Goal: Go to known website: Access a specific website the user already knows

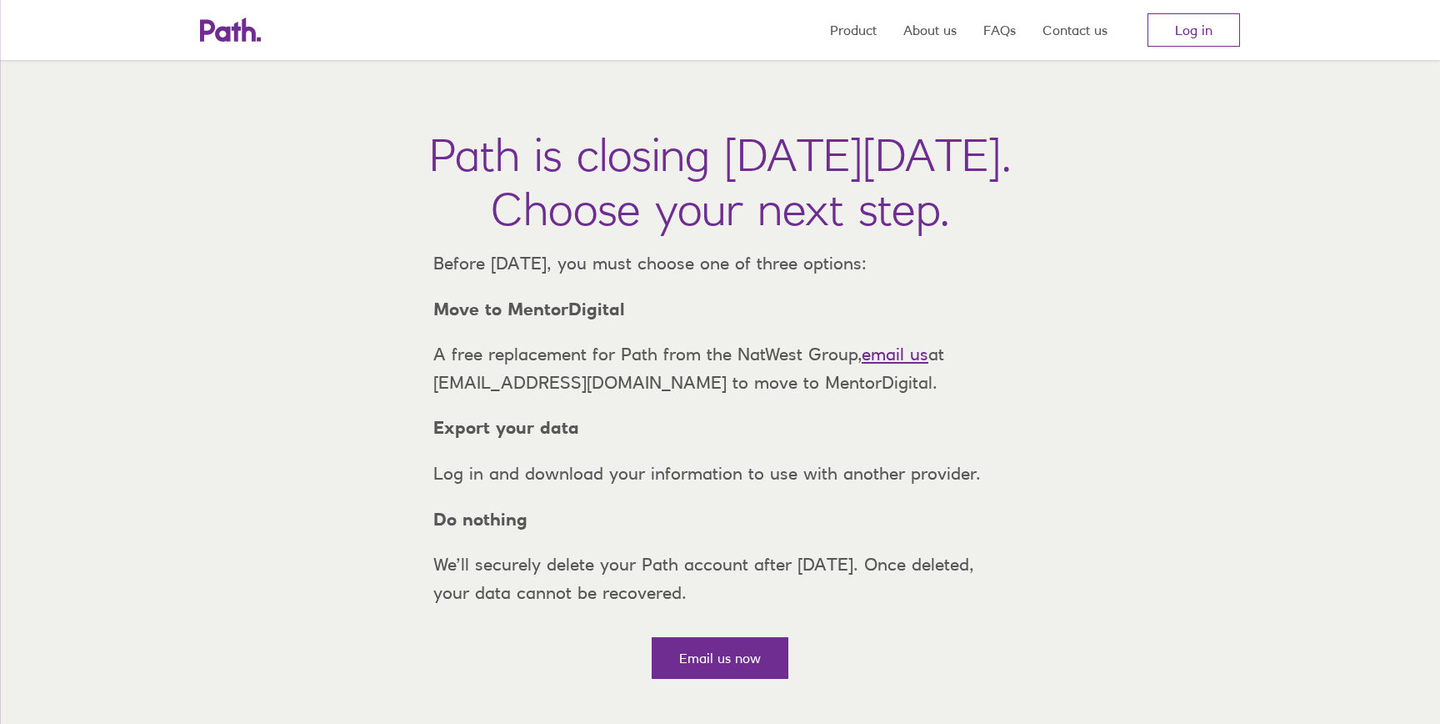
scroll to position [54, 0]
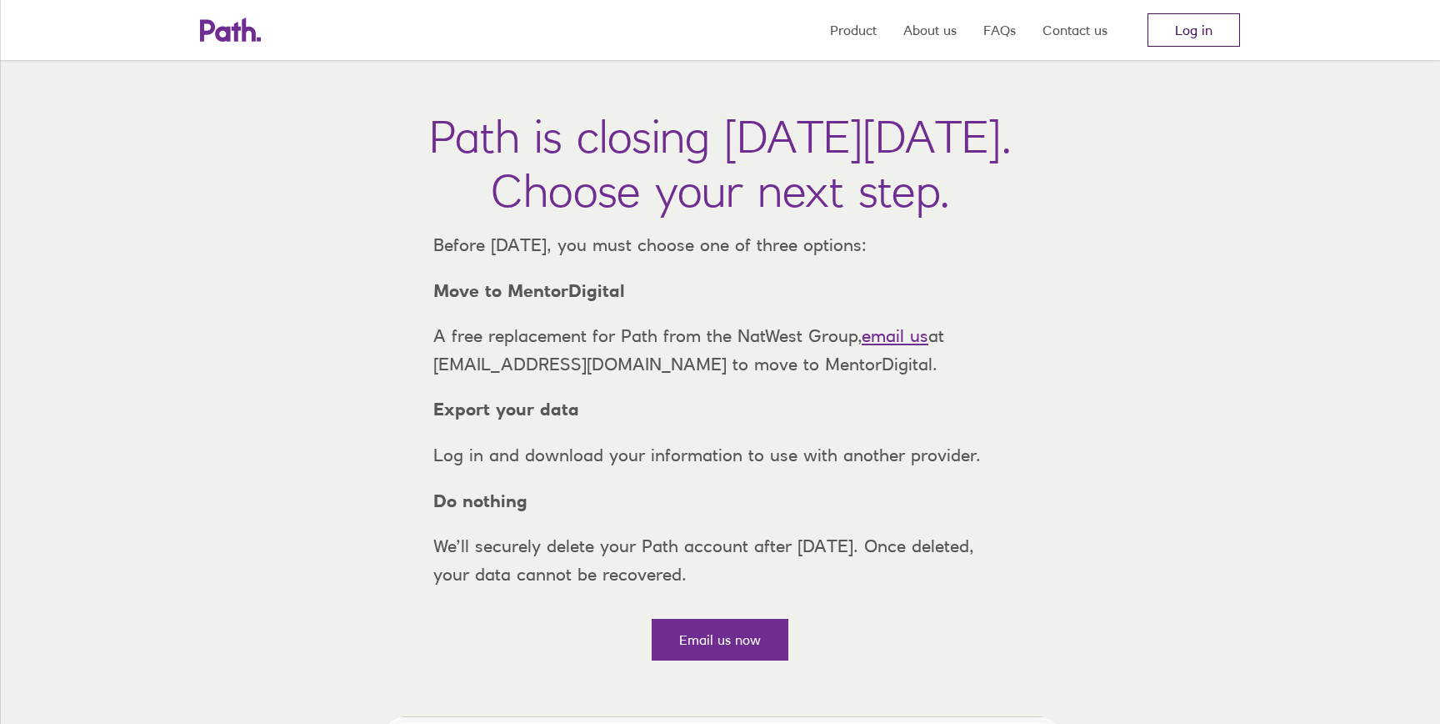
click at [1216, 36] on link "Log in" at bounding box center [1194, 29] width 93 height 33
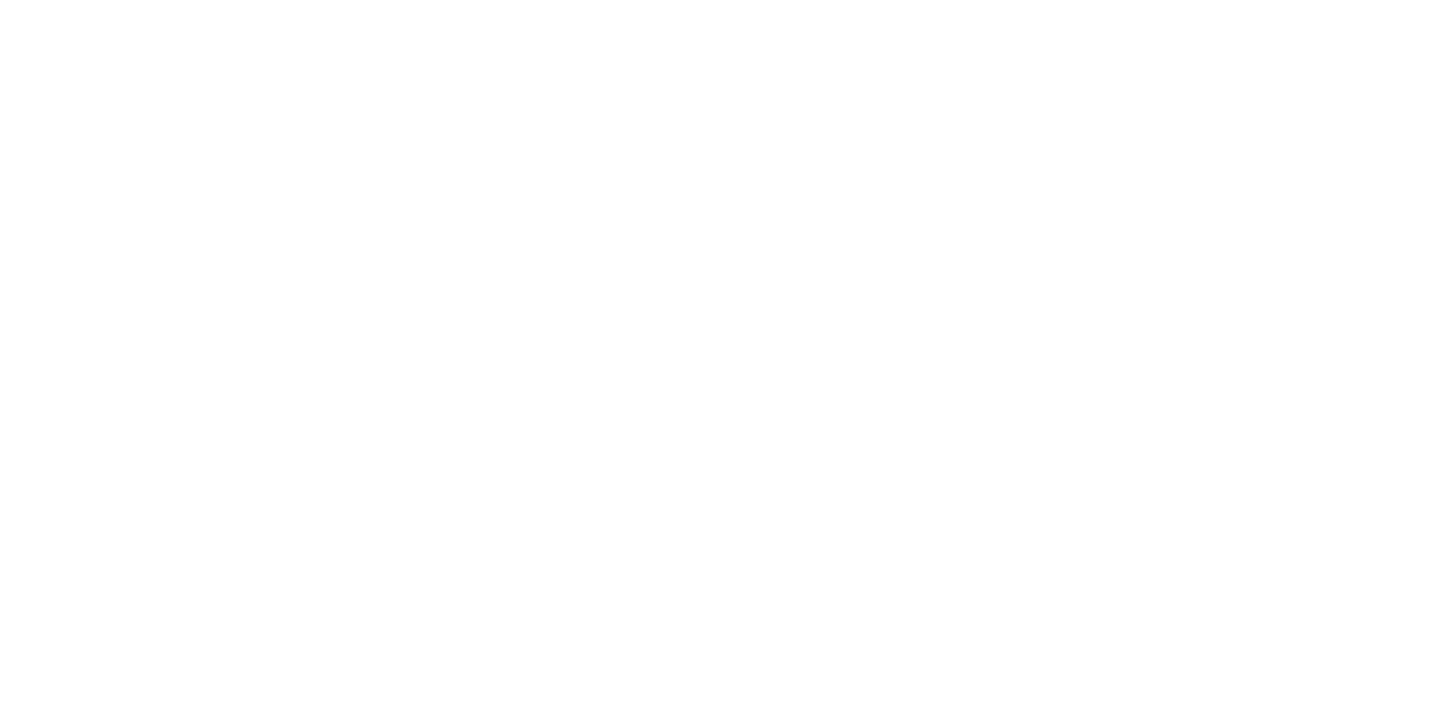
drag, startPoint x: 364, startPoint y: 188, endPoint x: 199, endPoint y: 65, distance: 205.6
click at [363, 188] on div at bounding box center [720, 362] width 1440 height 724
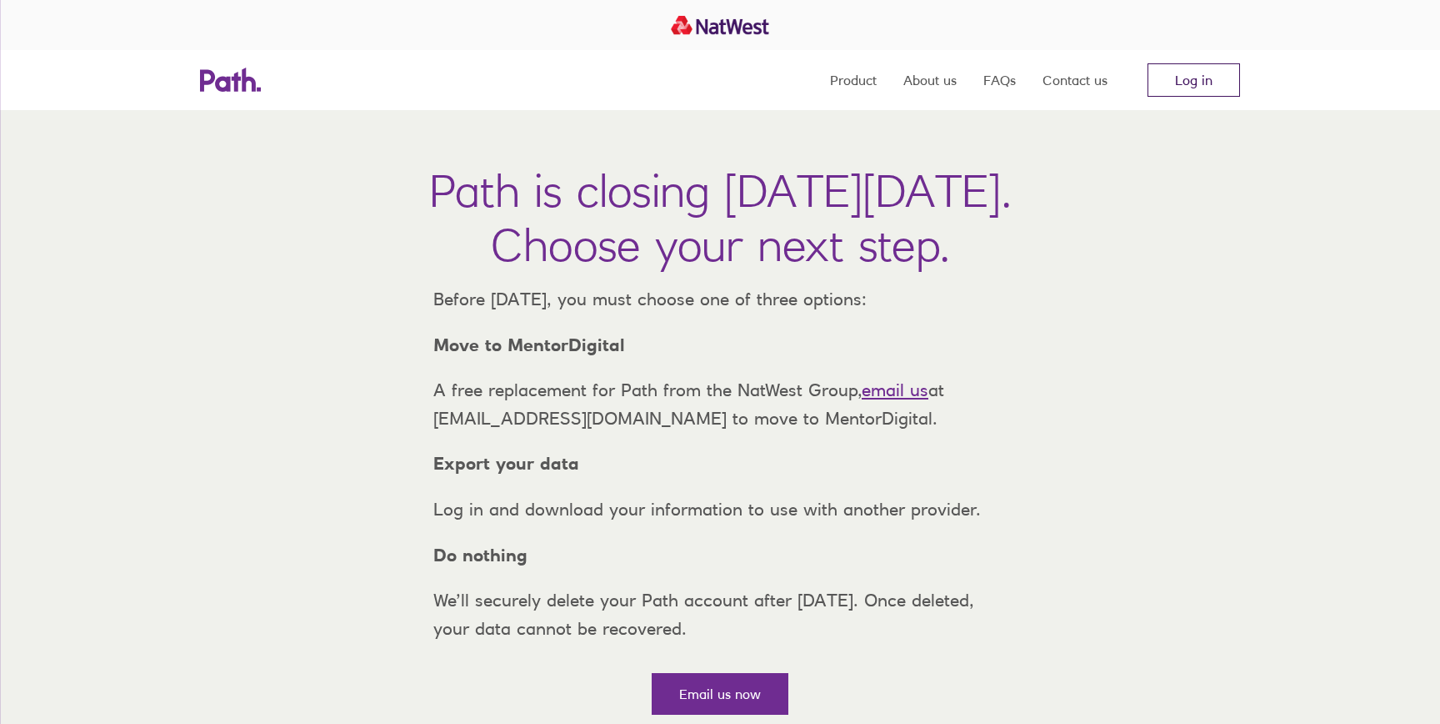
click at [1193, 84] on link "Log in" at bounding box center [1194, 79] width 93 height 33
